Goal: Task Accomplishment & Management: Use online tool/utility

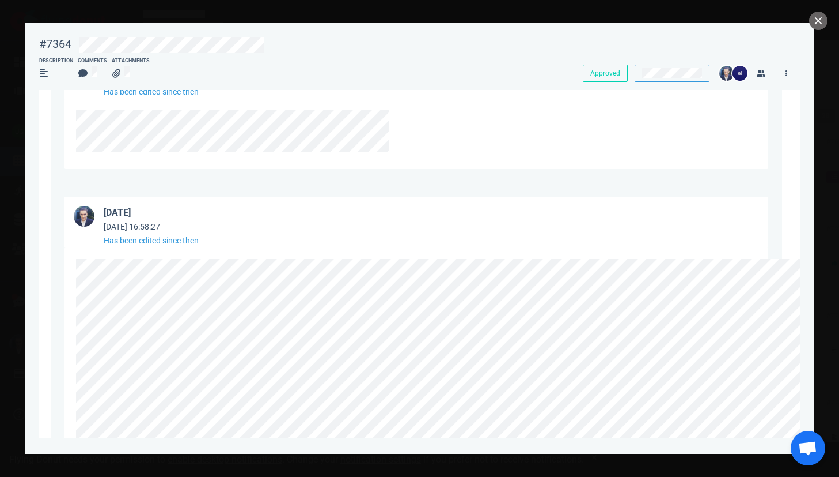
scroll to position [622, 0]
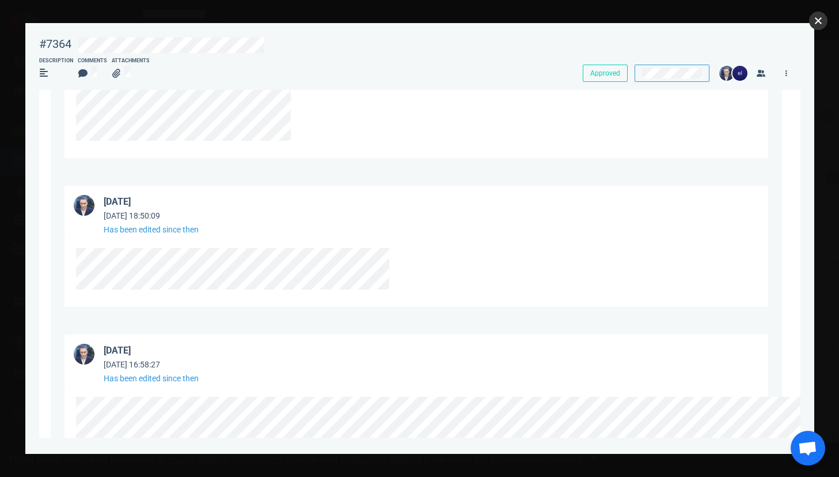
click at [819, 23] on button "close" at bounding box center [819, 21] width 18 height 18
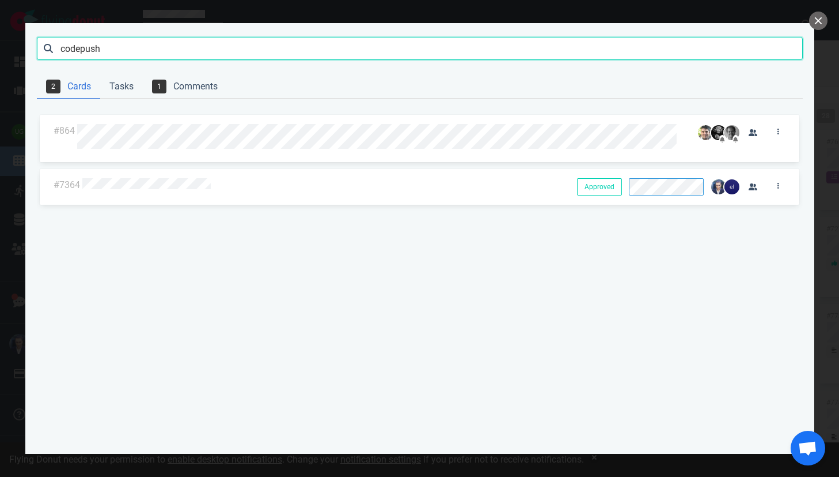
click at [82, 51] on input "codepush" at bounding box center [420, 48] width 766 height 23
paste input "7748"
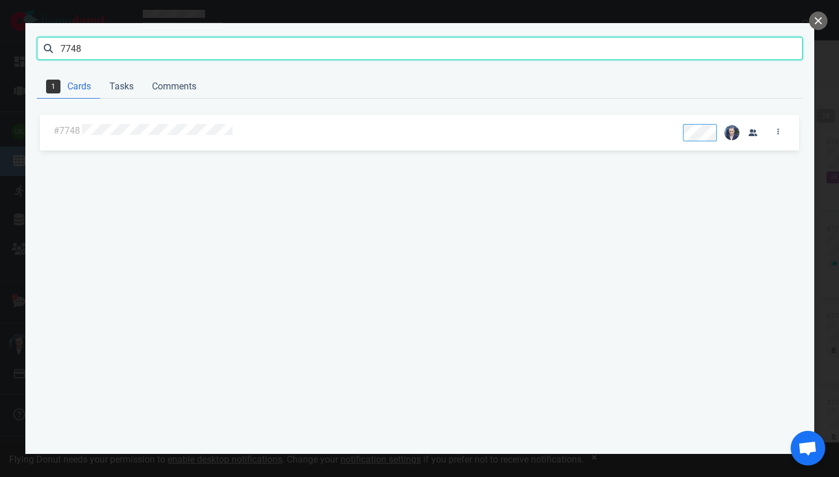
type input "7748"
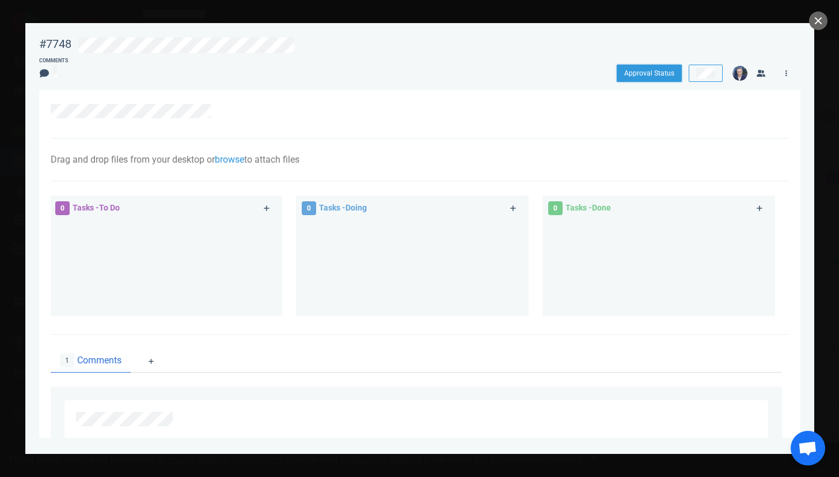
click at [631, 73] on button "Approval Status" at bounding box center [649, 73] width 65 height 17
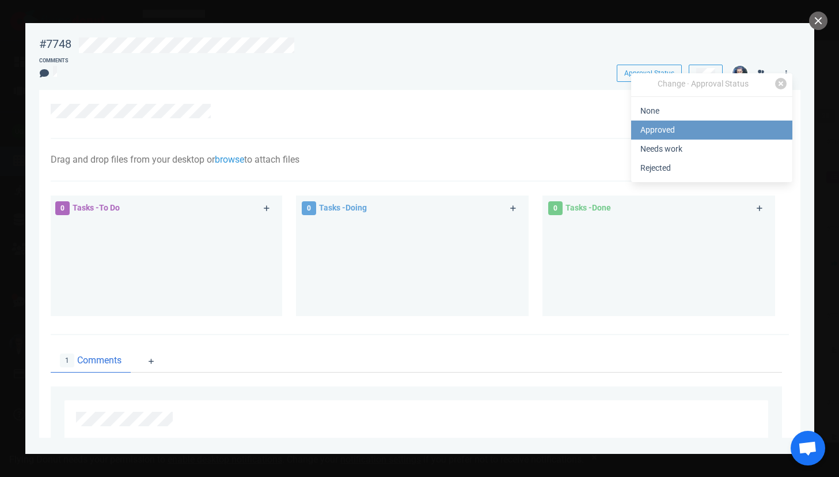
click at [650, 127] on link "Approved" at bounding box center [711, 129] width 161 height 19
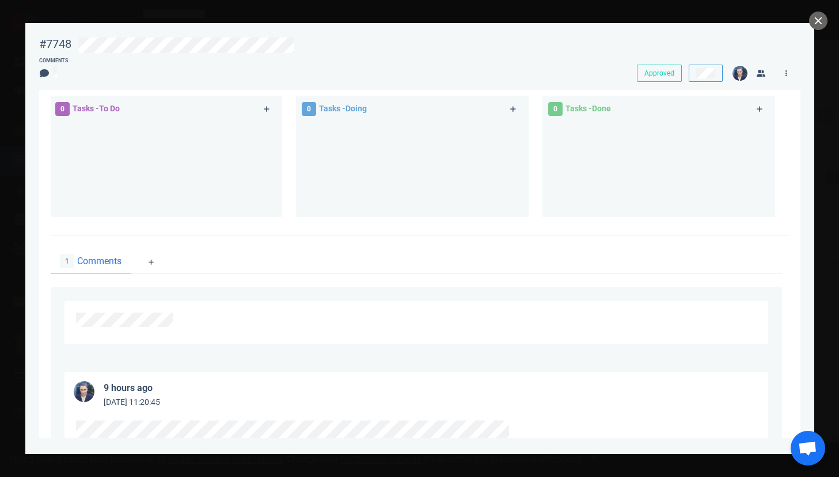
scroll to position [59, 0]
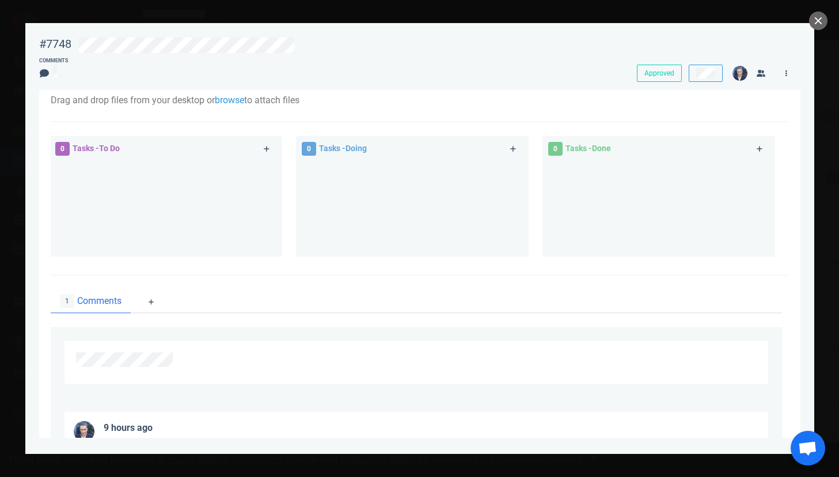
click at [789, 73] on link at bounding box center [787, 73] width 18 height 14
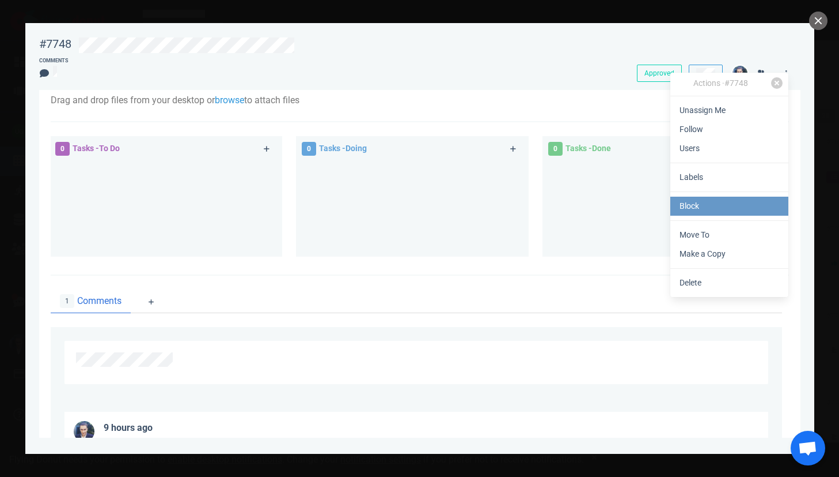
click at [759, 206] on link "Block" at bounding box center [730, 205] width 118 height 19
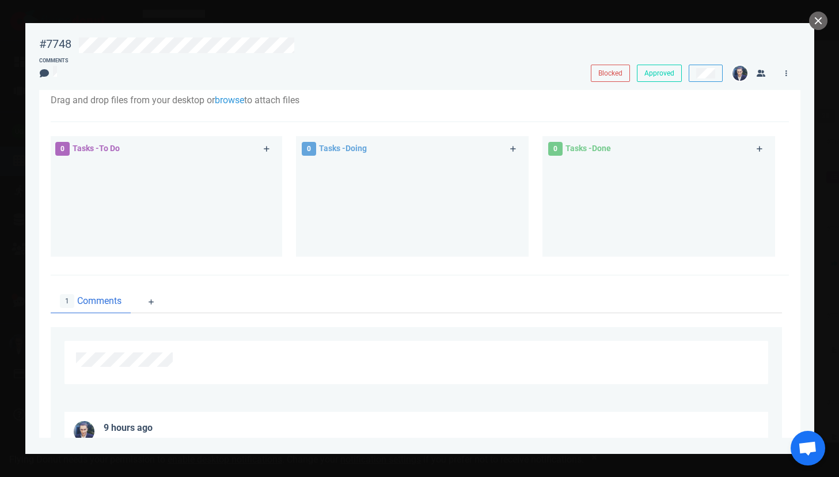
scroll to position [0, 0]
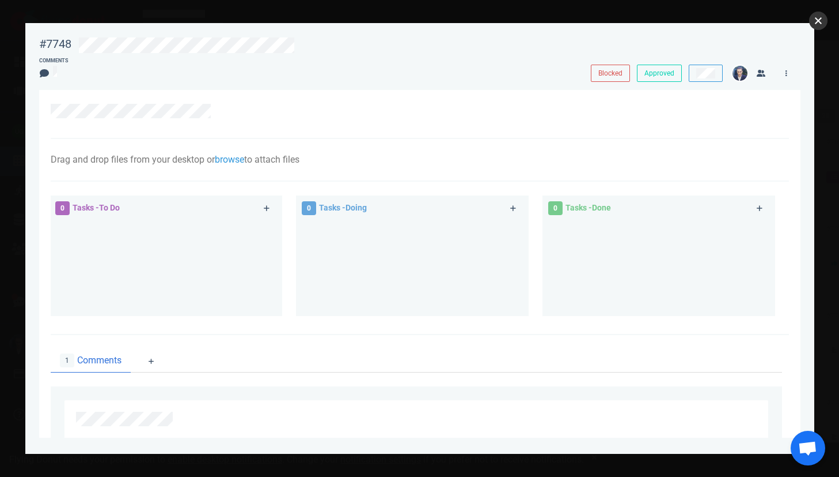
click at [818, 21] on button "close" at bounding box center [819, 21] width 18 height 18
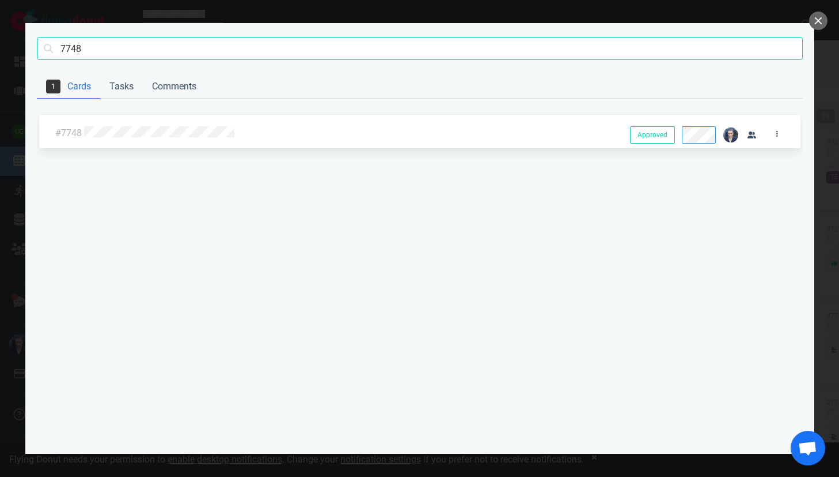
click at [226, 237] on div "#7748 Approved Approved" at bounding box center [420, 276] width 766 height 329
click at [819, 16] on button "close" at bounding box center [819, 21] width 18 height 18
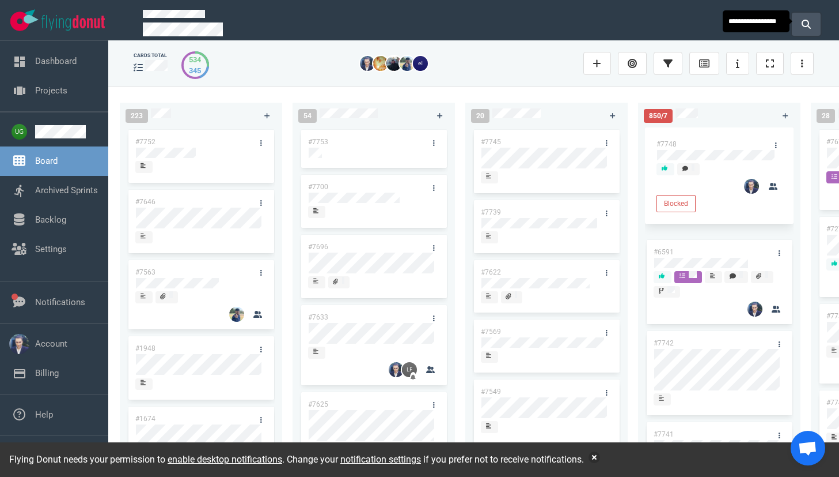
click at [813, 24] on button at bounding box center [806, 24] width 29 height 23
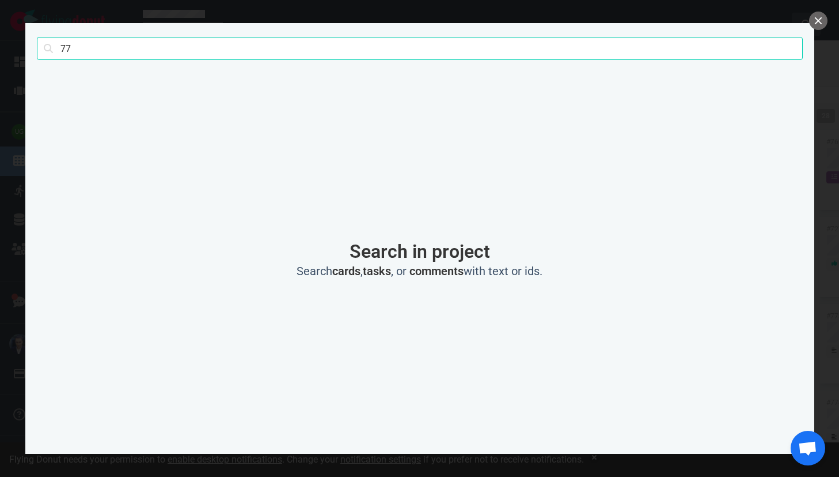
type input "7"
click at [823, 20] on button "close" at bounding box center [819, 21] width 18 height 18
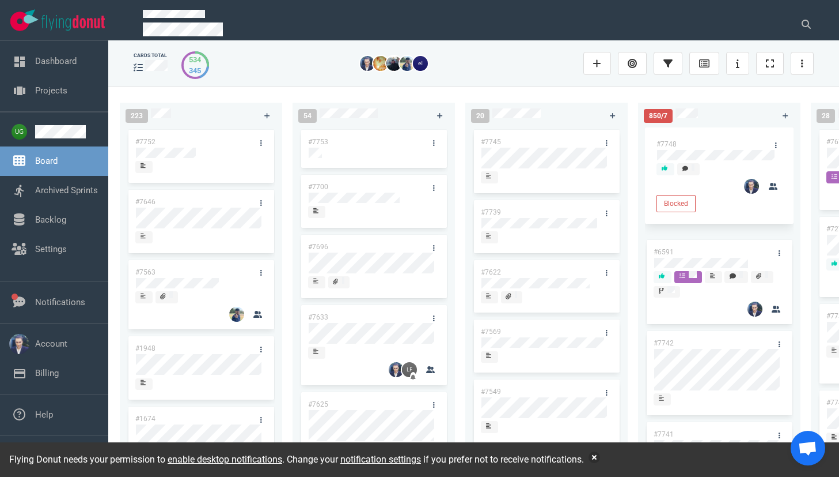
scroll to position [0, 77]
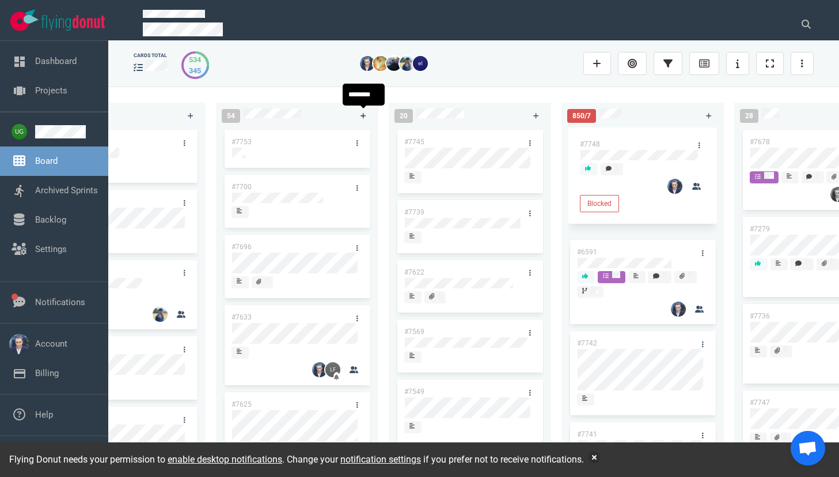
click at [368, 112] on link at bounding box center [363, 115] width 18 height 14
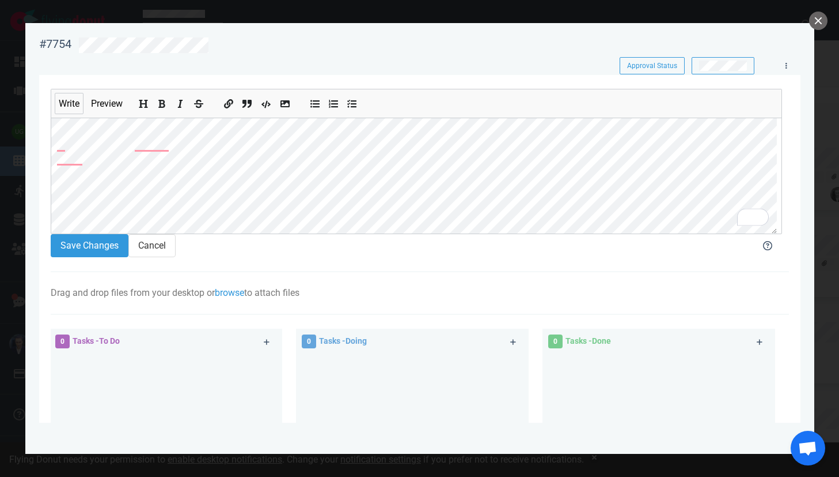
click at [264, 106] on icon "Insert code" at bounding box center [265, 104] width 9 height 7
click at [105, 246] on button "Save Changes" at bounding box center [90, 244] width 78 height 23
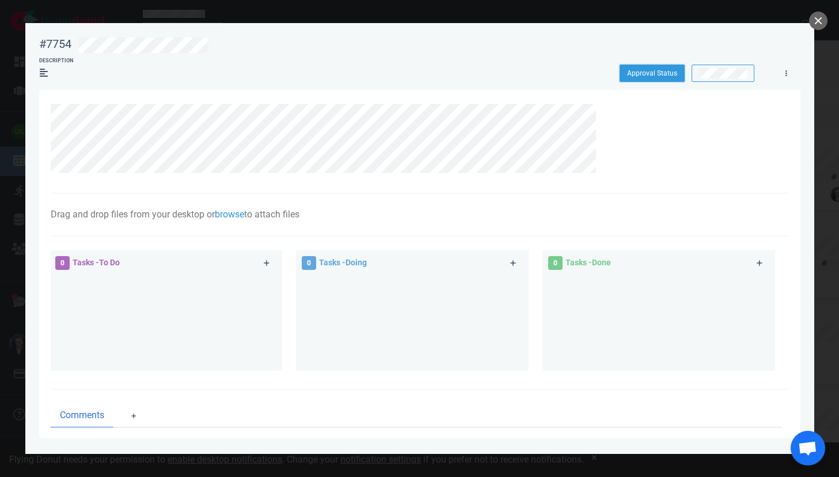
click at [649, 73] on button "Approval Status" at bounding box center [652, 73] width 65 height 17
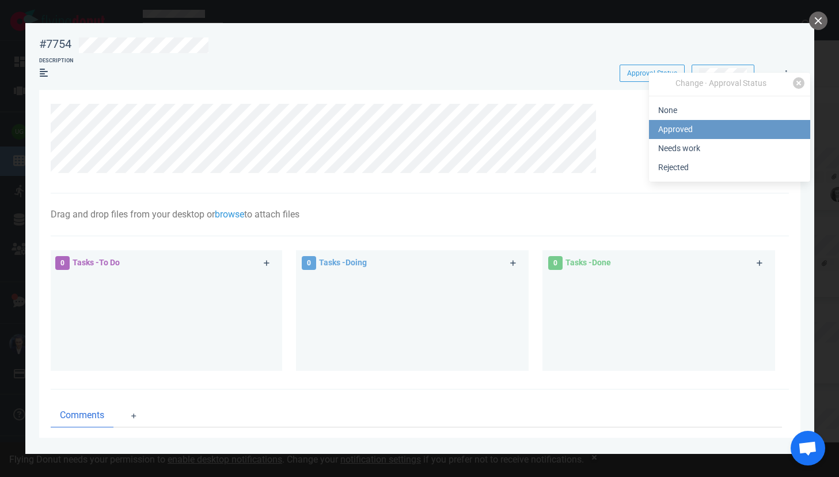
click at [676, 124] on link "Approved" at bounding box center [729, 129] width 161 height 19
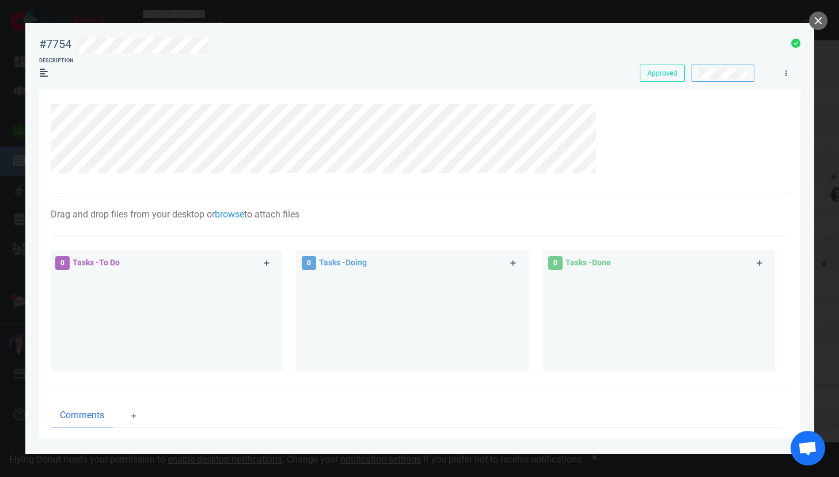
click at [503, 70] on div "Description" at bounding box center [329, 70] width 580 height 27
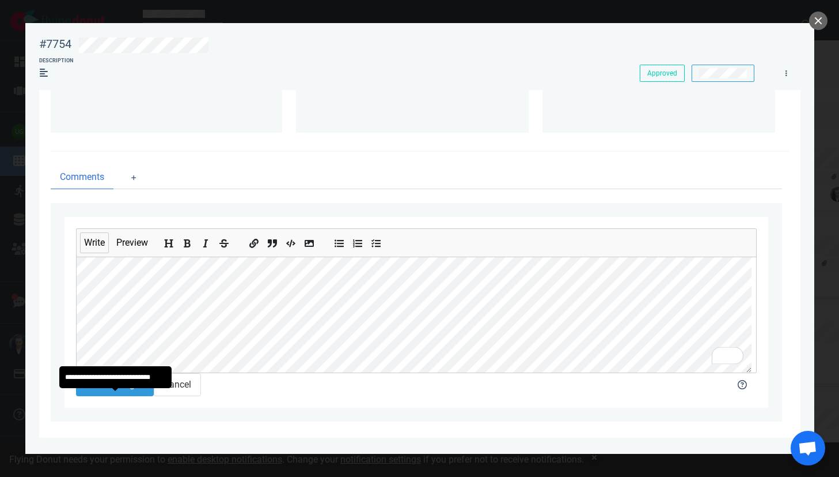
scroll to position [255, 0]
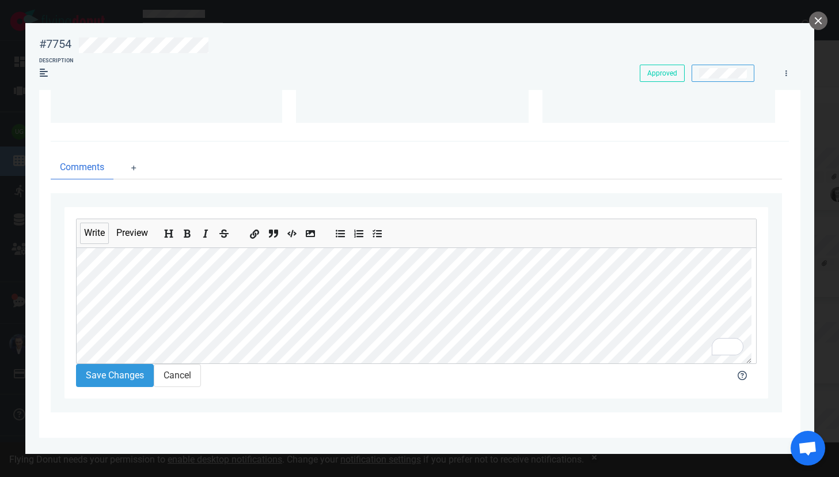
click at [258, 229] on icon "Add a link" at bounding box center [253, 233] width 9 height 9
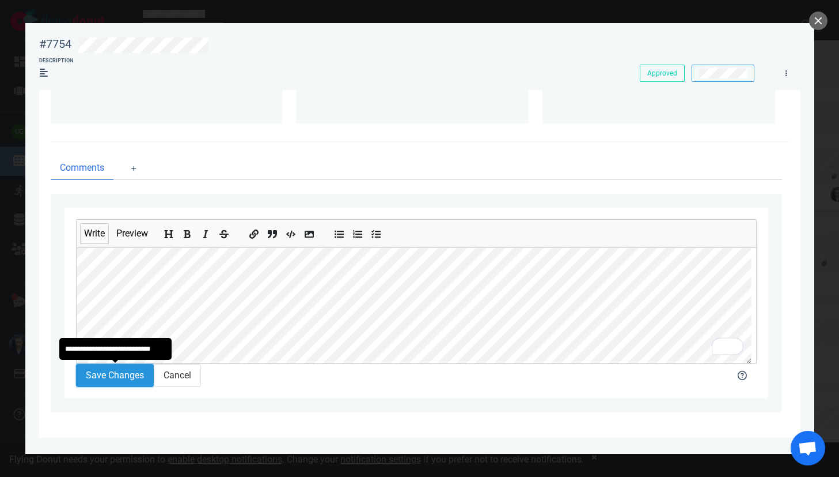
click at [108, 377] on button "Save Changes" at bounding box center [115, 375] width 78 height 23
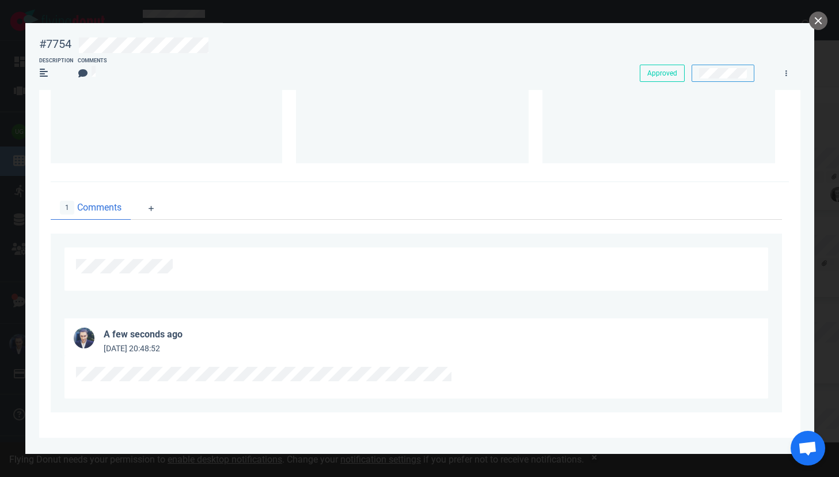
scroll to position [0, 0]
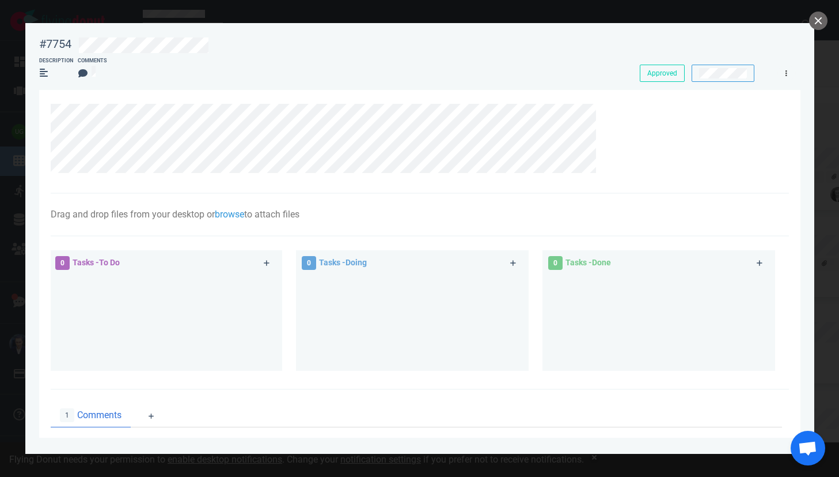
click at [789, 77] on link at bounding box center [787, 73] width 18 height 14
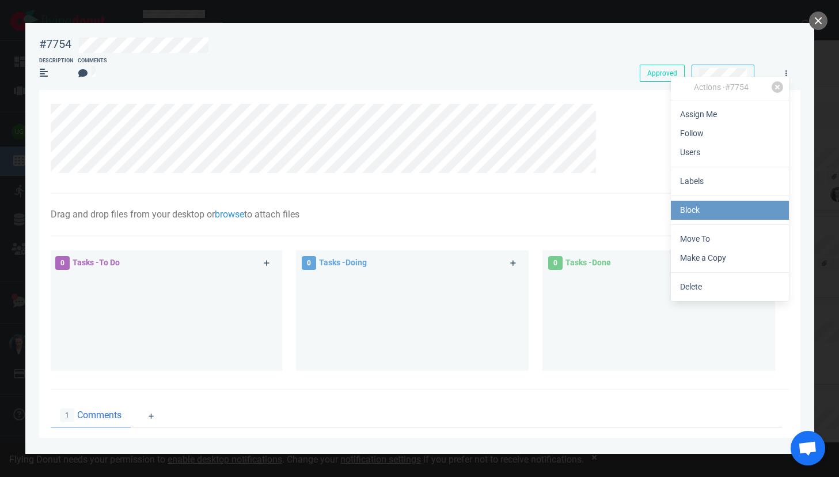
click at [715, 207] on link "Block" at bounding box center [730, 210] width 118 height 19
